Goal: Navigation & Orientation: Find specific page/section

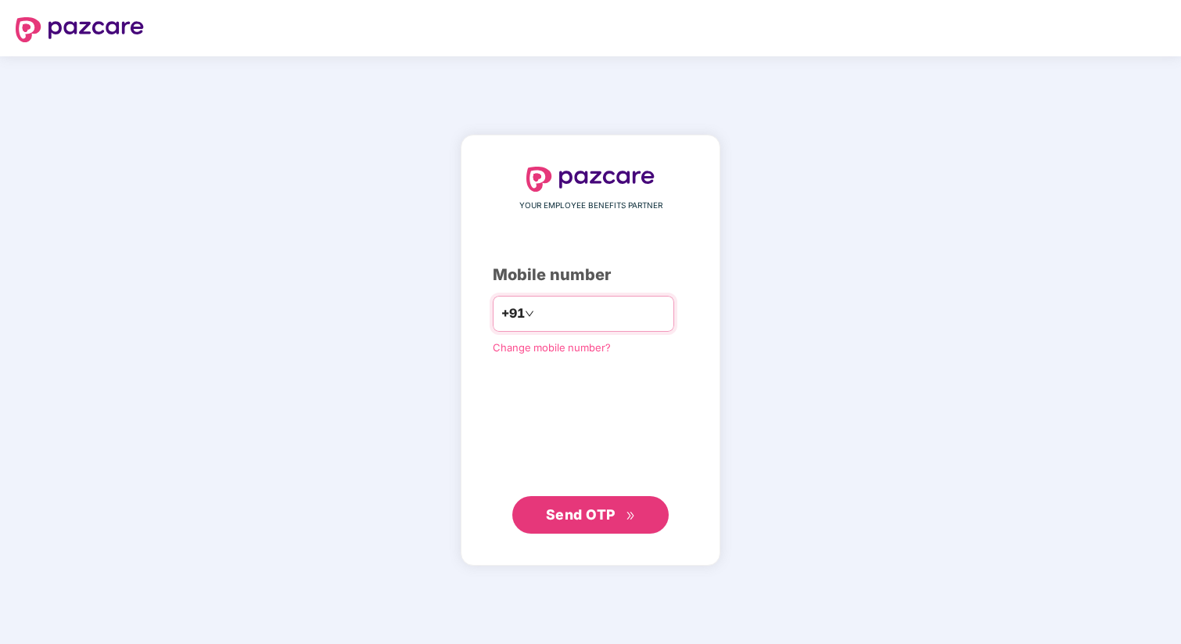
click at [611, 320] on input "number" at bounding box center [602, 313] width 128 height 25
type input "**********"
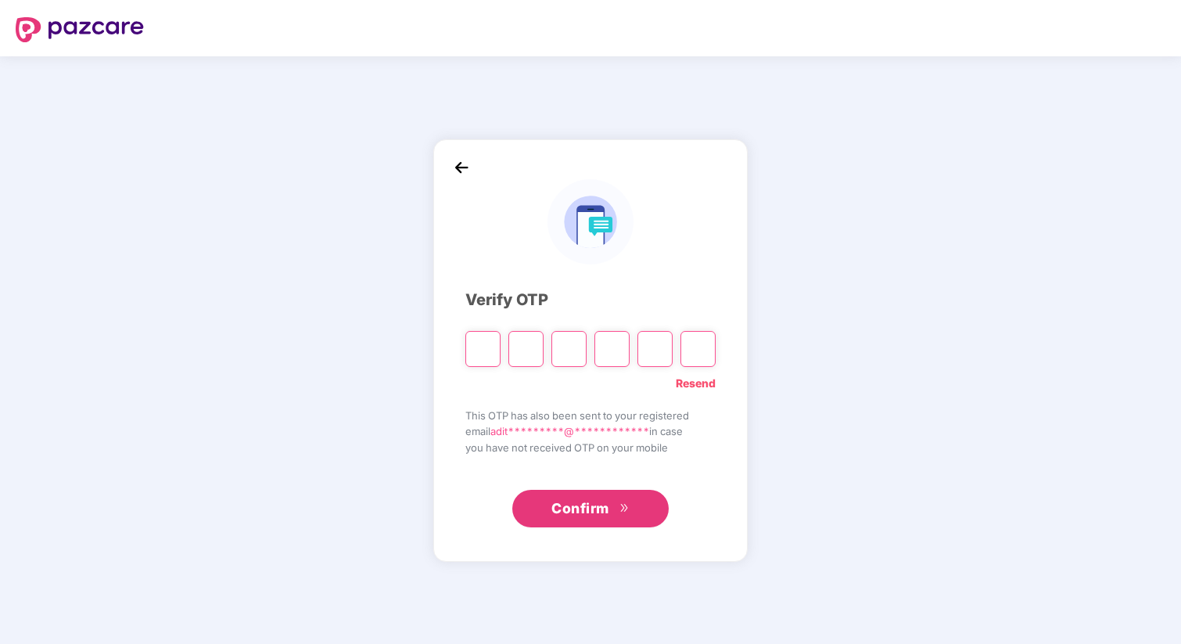
paste input "*"
type input "*"
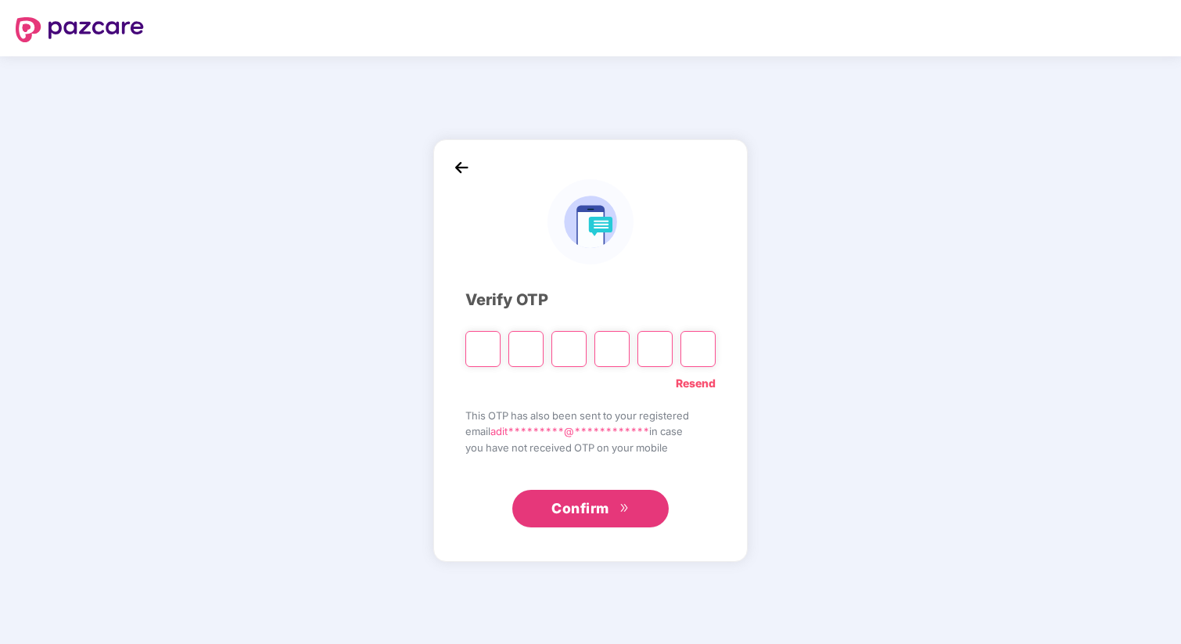
type input "*"
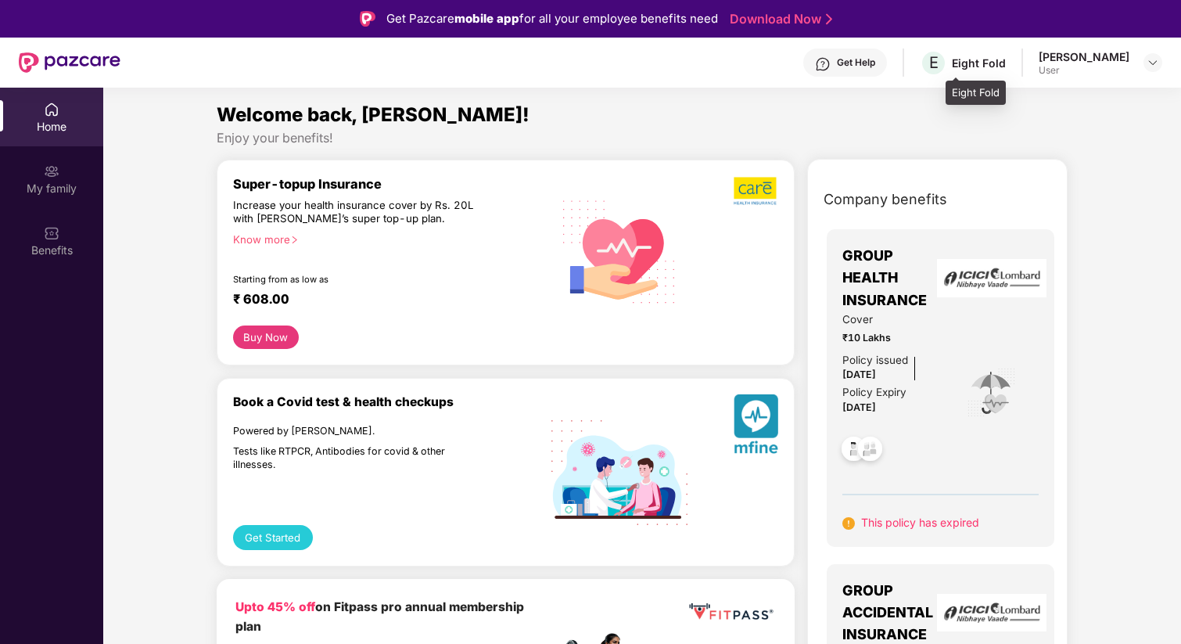
click at [997, 63] on div "Eight Fold" at bounding box center [979, 63] width 54 height 15
click at [73, 224] on div "Benefits" at bounding box center [51, 240] width 103 height 59
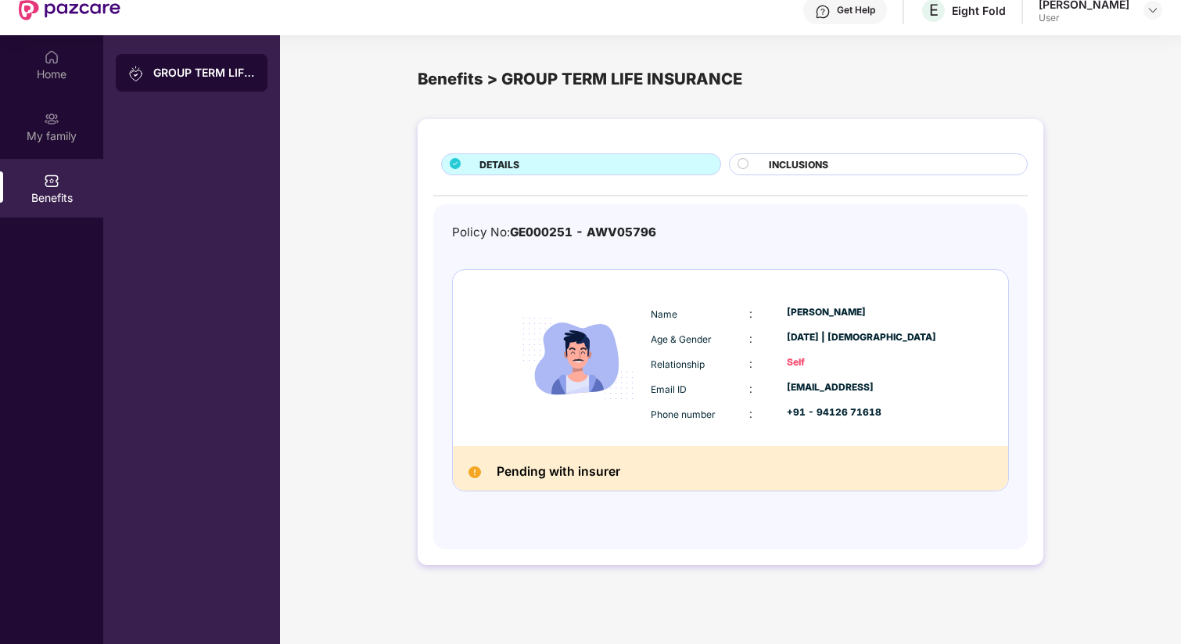
scroll to position [88, 0]
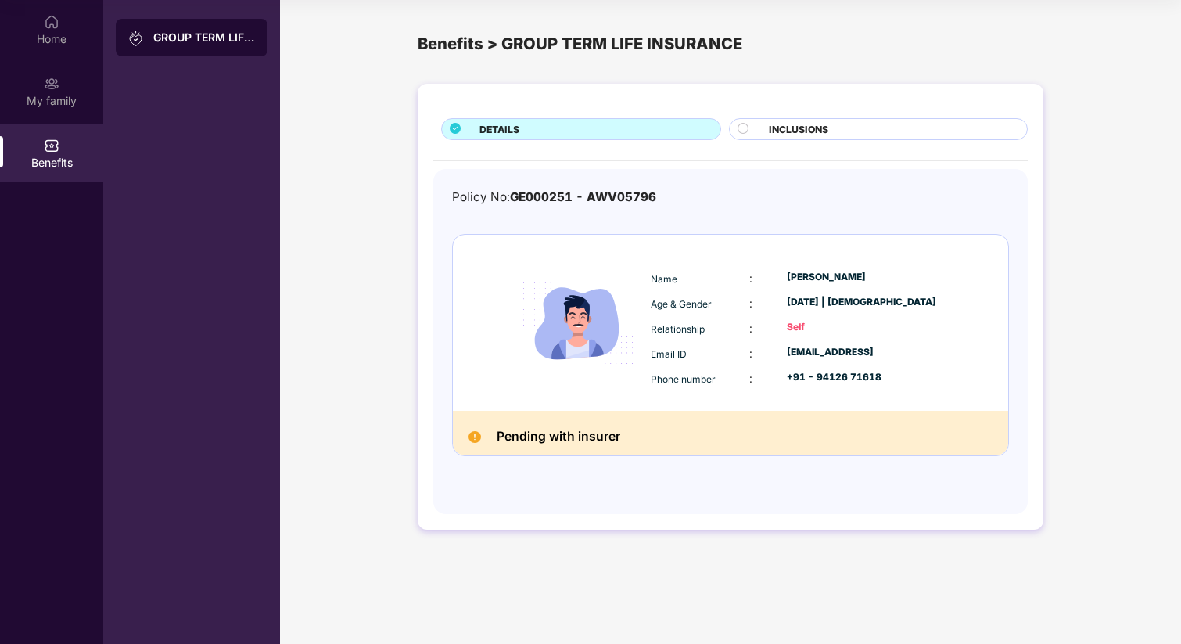
click at [822, 135] on span "INCLUSIONS" at bounding box center [798, 129] width 59 height 15
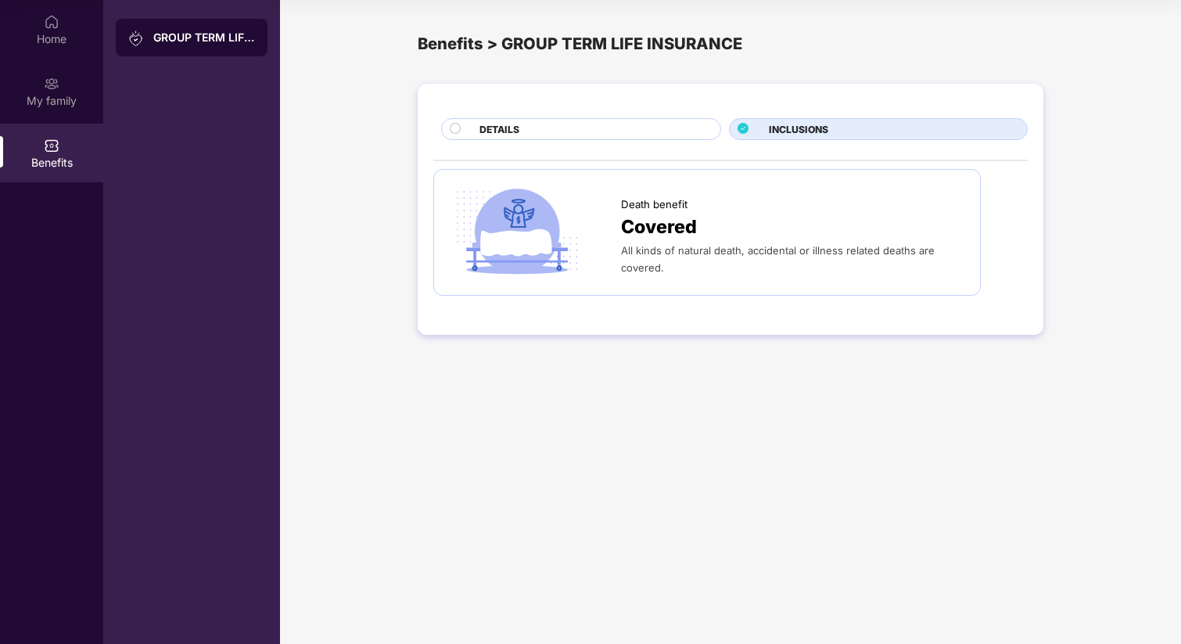
click at [617, 135] on div "DETAILS" at bounding box center [592, 130] width 241 height 17
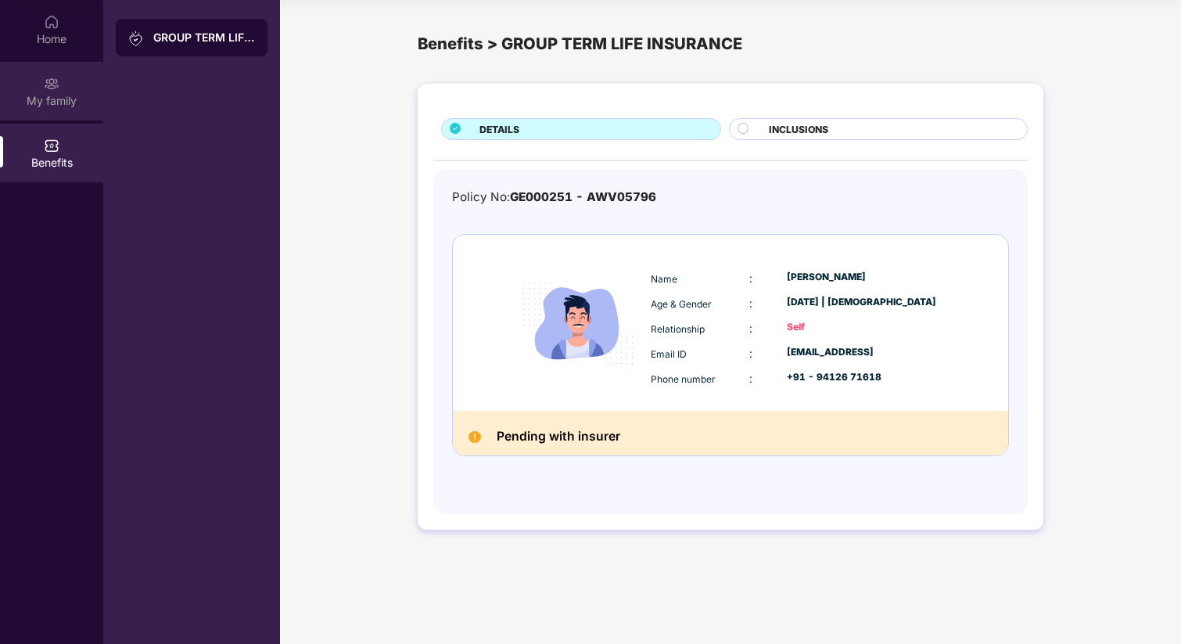
click at [74, 110] on div "My family" at bounding box center [51, 91] width 103 height 59
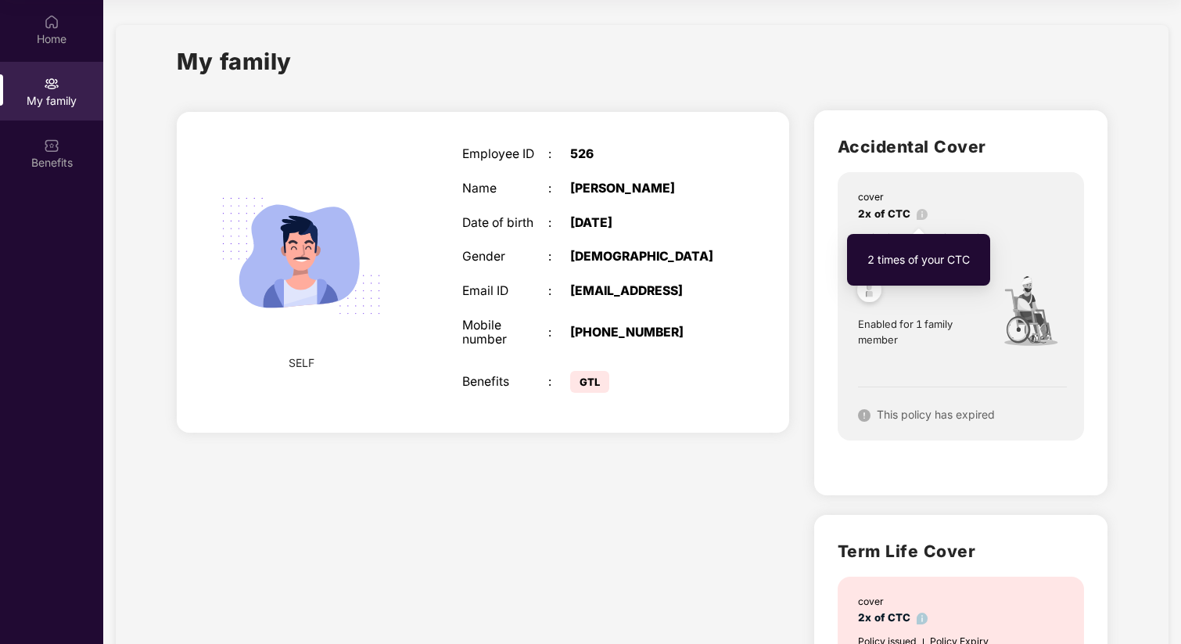
click at [917, 213] on img at bounding box center [923, 215] width 12 height 12
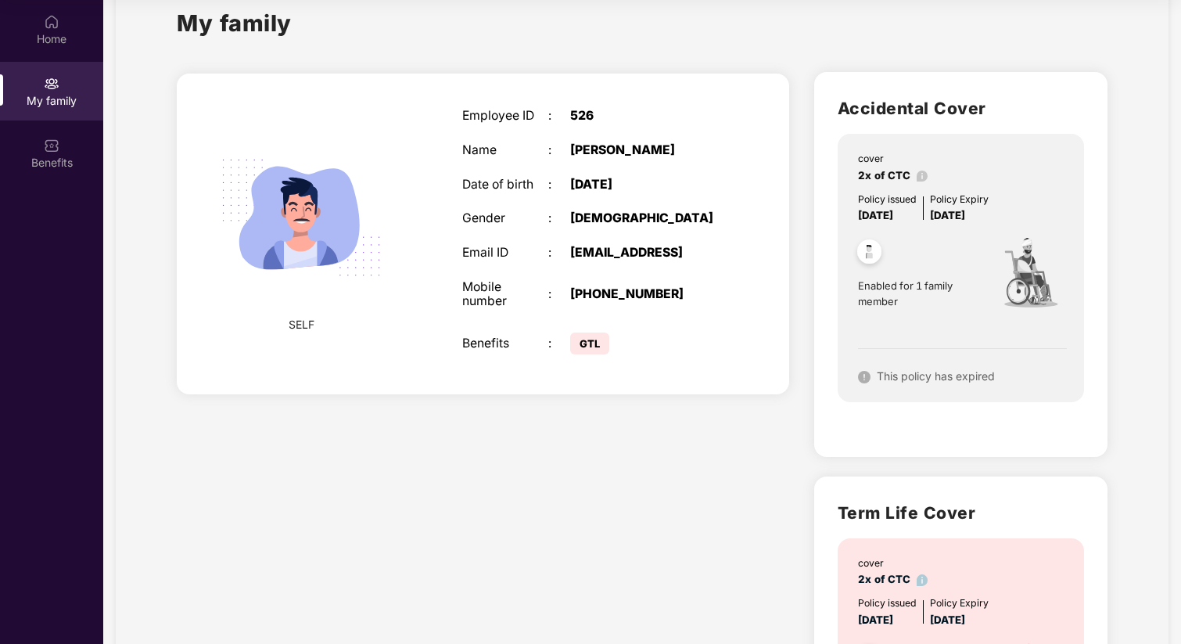
scroll to position [34, 0]
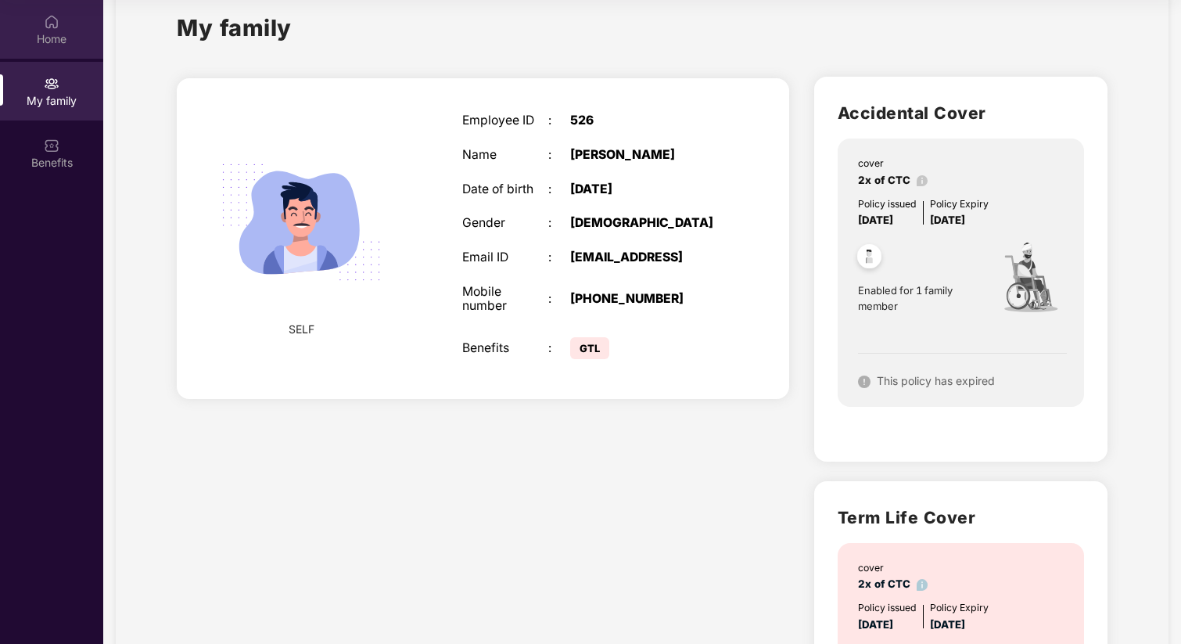
click at [39, 28] on div "Home" at bounding box center [51, 29] width 103 height 59
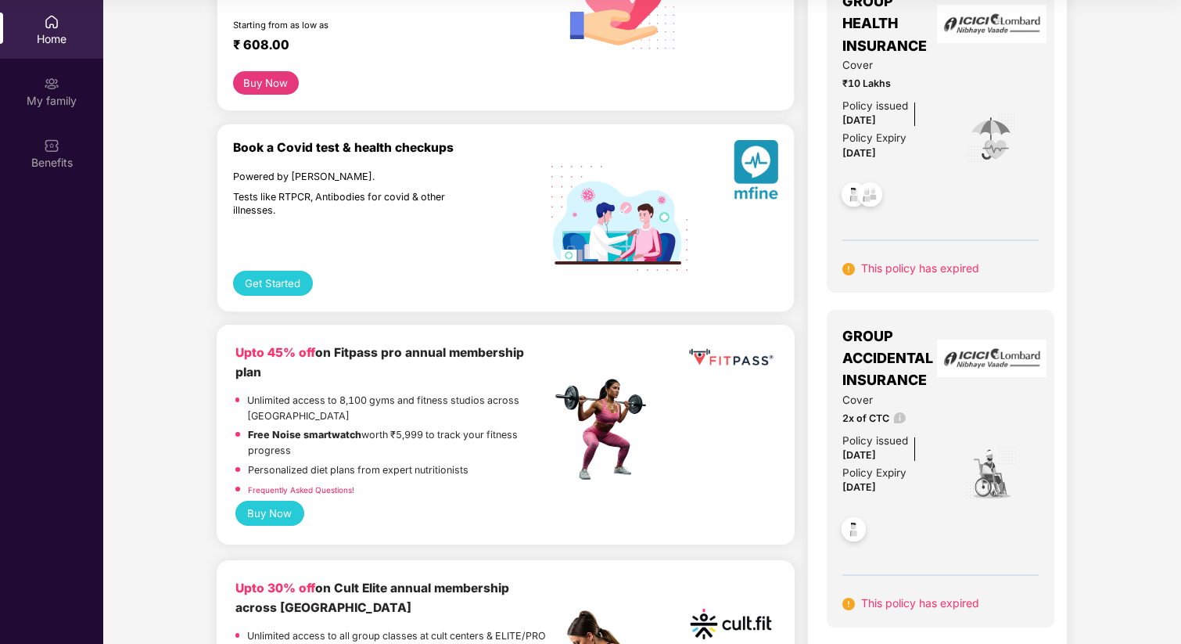
scroll to position [164, 0]
